Goal: Obtain resource: Obtain resource

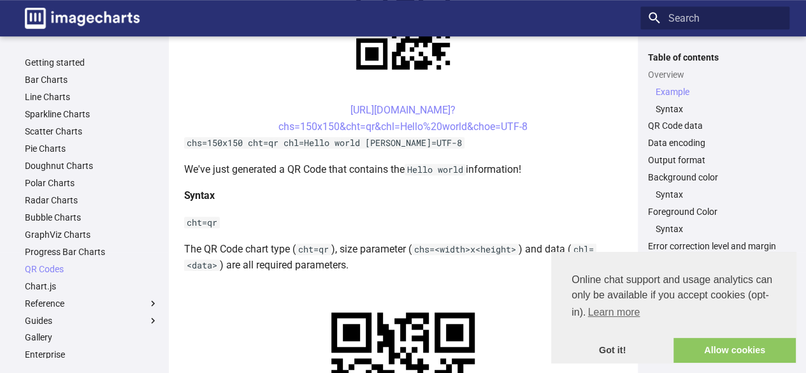
scroll to position [408, 0]
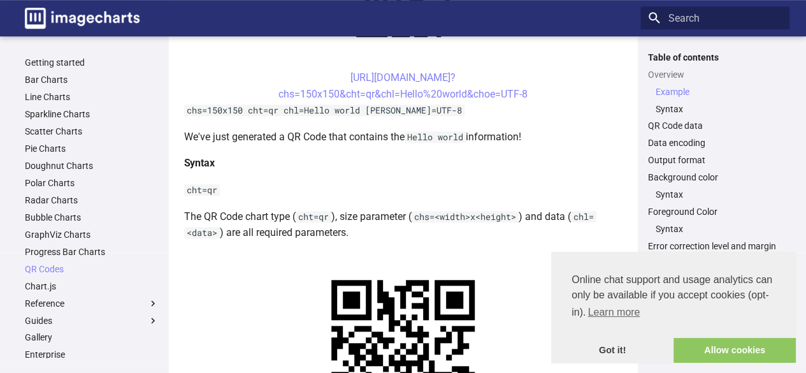
drag, startPoint x: 531, startPoint y: 92, endPoint x: 315, endPoint y: 73, distance: 217.5
click at [315, 73] on center "[URL][DOMAIN_NAME]? chs=150x150&cht=qr&chl=Hello%20world&choe=UTF-8" at bounding box center [403, 85] width 438 height 32
copy link "[URL][DOMAIN_NAME]? chs=150x150&cht=qr&chl=Hello%20world&choe=UTF-8"
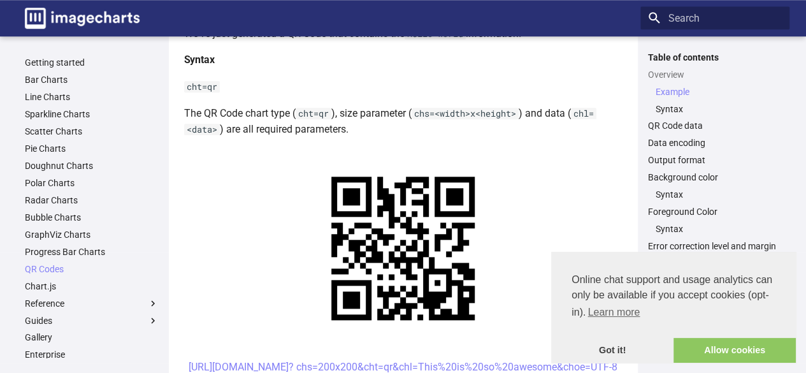
scroll to position [510, 0]
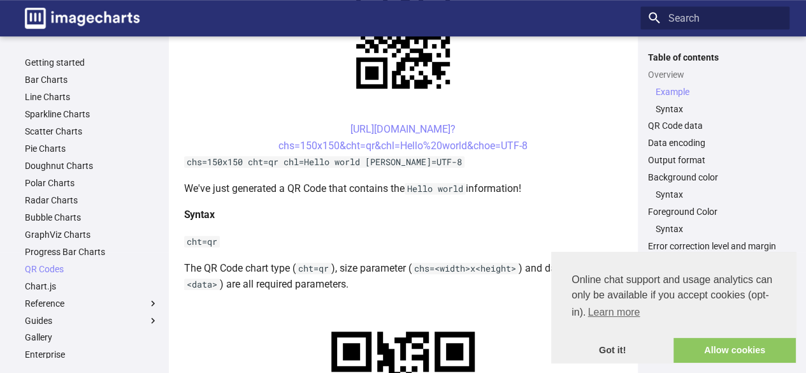
scroll to position [357, 0]
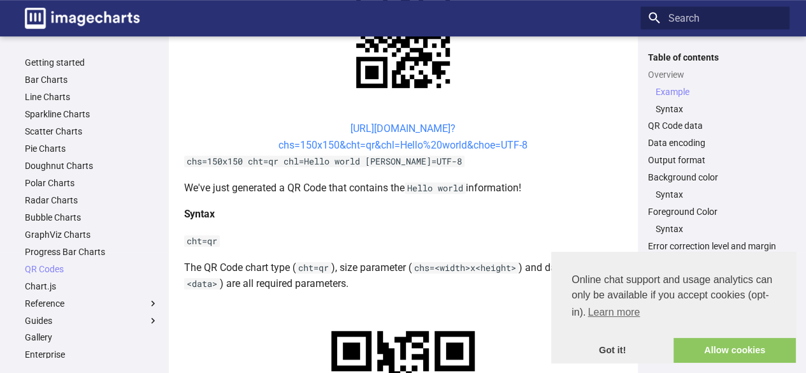
click at [366, 132] on link "[URL][DOMAIN_NAME]? chs=150x150&cht=qr&chl=Hello%20world&choe=UTF-8" at bounding box center [402, 136] width 249 height 29
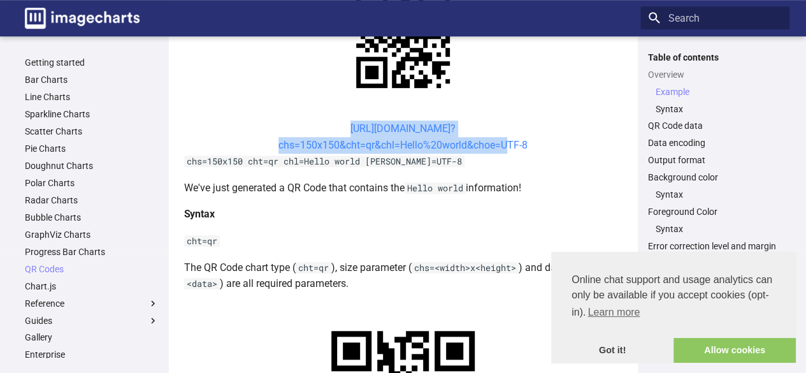
drag, startPoint x: 327, startPoint y: 124, endPoint x: 501, endPoint y: 150, distance: 175.9
click at [501, 150] on center "[URL][DOMAIN_NAME]? chs=150x150&cht=qr&chl=Hello%20world&choe=UTF-8" at bounding box center [403, 136] width 438 height 32
copy link "https://image-charts.com/chart? chs=150x150&cht=qr&chl=Hello%20world&choe="
